Goal: Browse casually: Explore the website without a specific task or goal

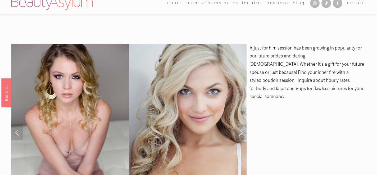
scroll to position [5, 0]
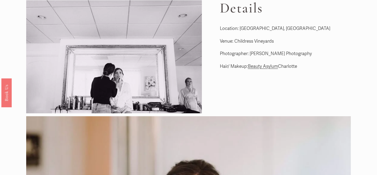
scroll to position [20, 0]
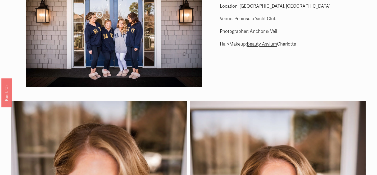
scroll to position [16, 0]
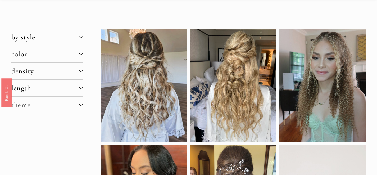
scroll to position [22, 0]
